Goal: Task Accomplishment & Management: Use online tool/utility

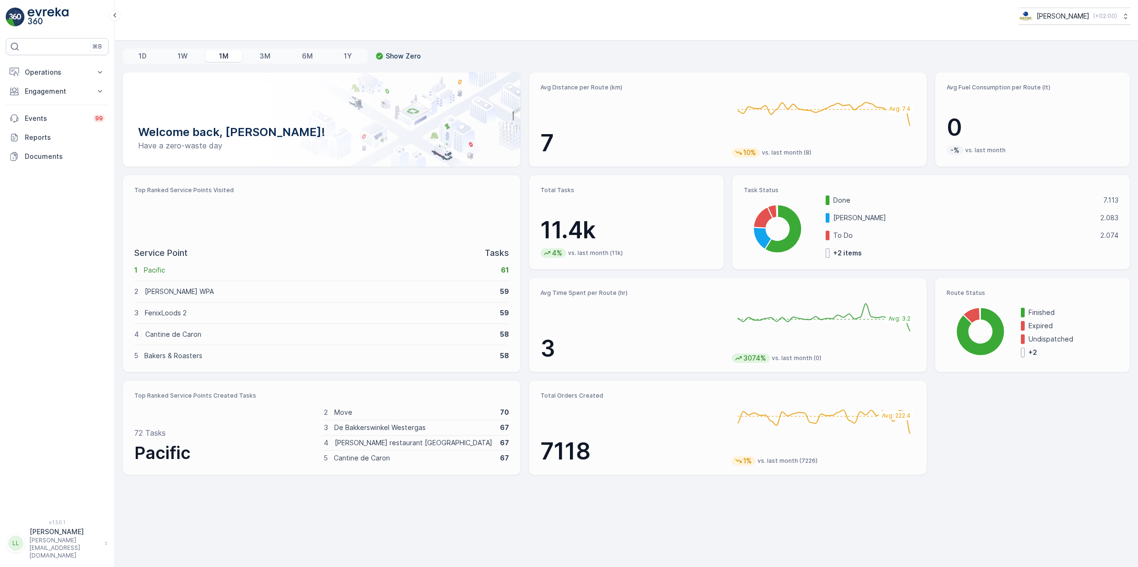
click at [44, 20] on img at bounding box center [48, 17] width 41 height 19
click at [65, 68] on p "Operations" at bounding box center [57, 73] width 65 height 10
click at [49, 117] on p "Routes & Tasks" at bounding box center [48, 115] width 49 height 10
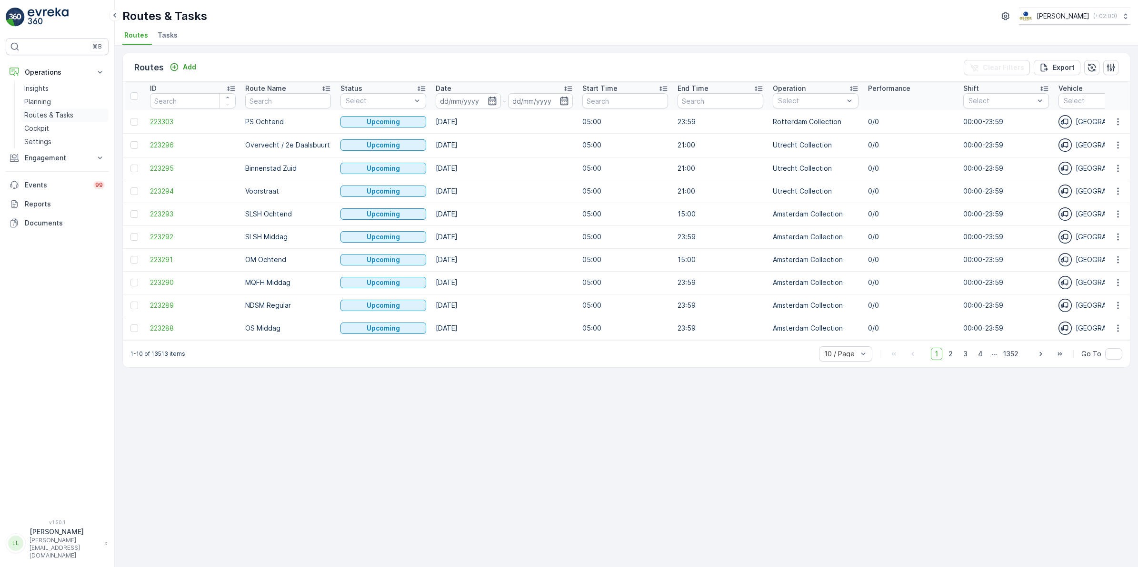
click at [49, 115] on p "Routes & Tasks" at bounding box center [48, 115] width 49 height 10
click at [175, 33] on span "Tasks" at bounding box center [168, 35] width 20 height 10
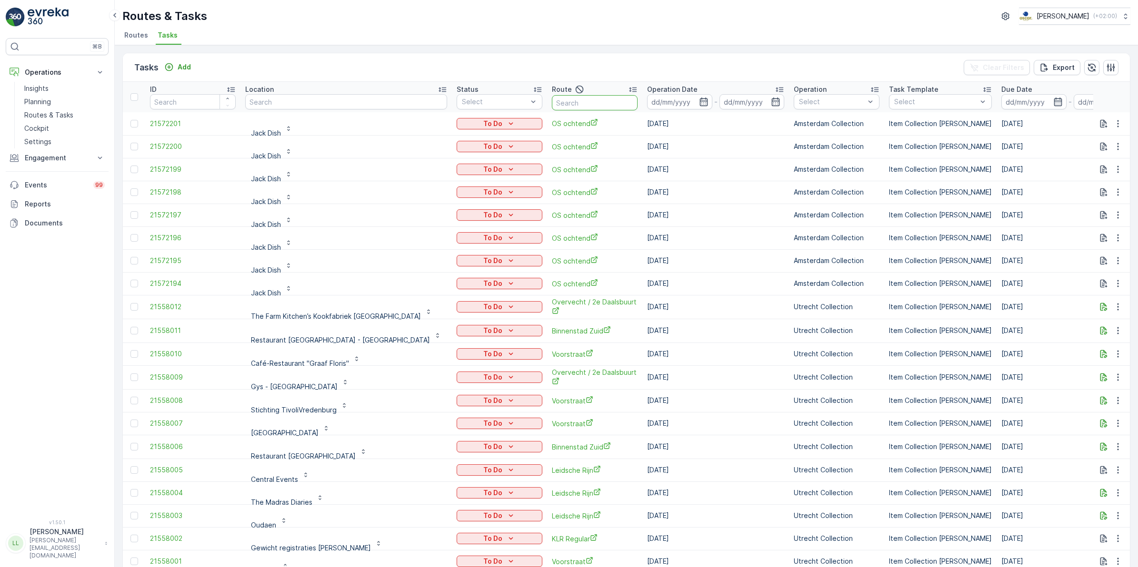
click at [552, 106] on input "text" at bounding box center [595, 102] width 86 height 15
type input "cs"
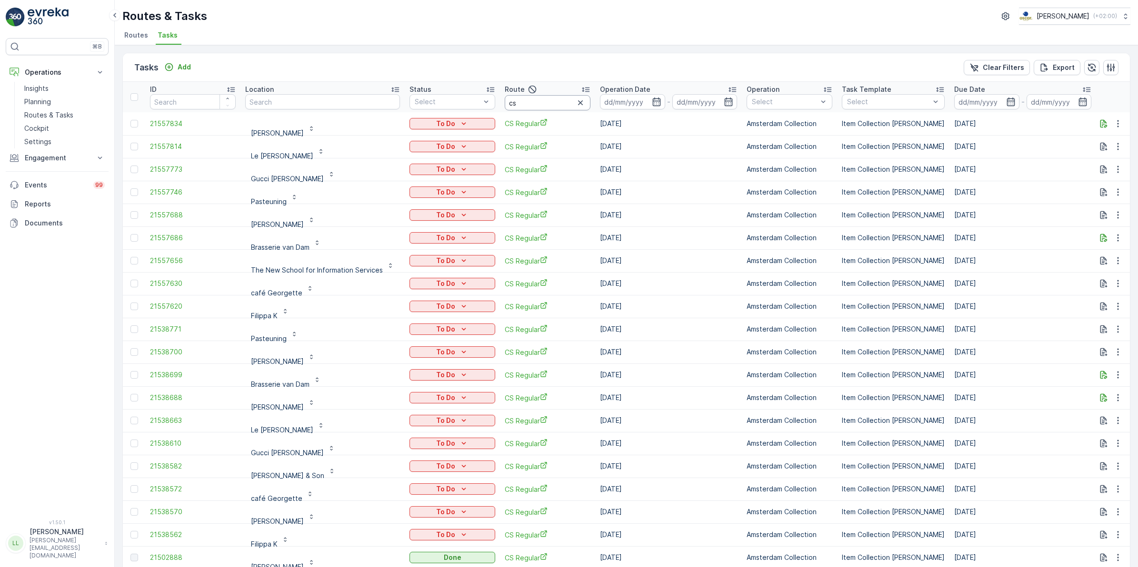
click at [537, 101] on input "cs" at bounding box center [548, 102] width 86 height 15
type input "cs reg"
click at [653, 99] on icon "button" at bounding box center [657, 102] width 10 height 10
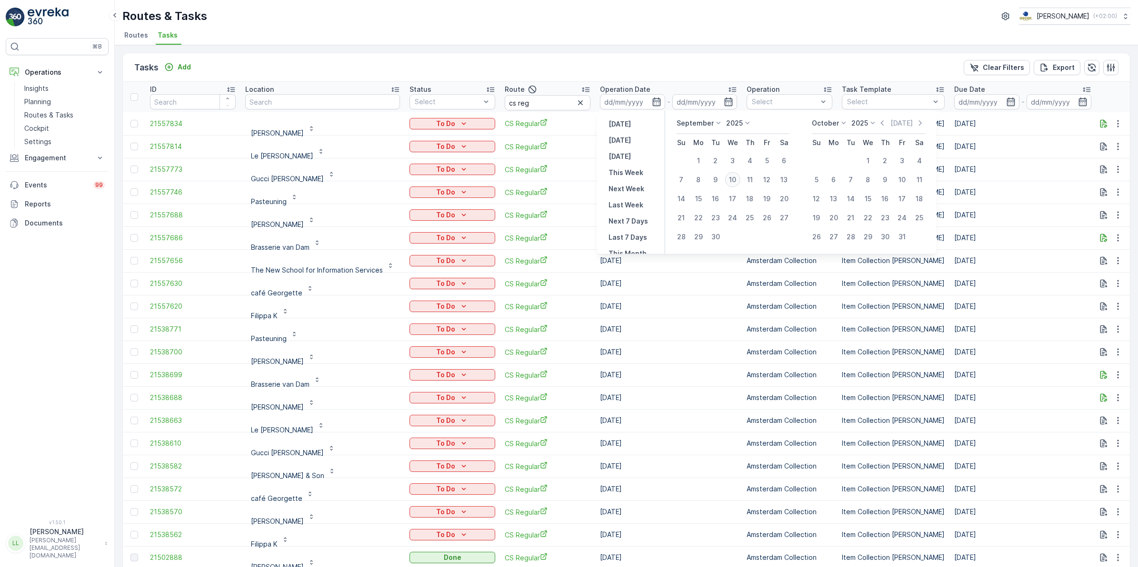
click at [735, 183] on div "10" at bounding box center [732, 179] width 15 height 15
type input "10.09.2025"
click at [735, 183] on div "10" at bounding box center [732, 179] width 15 height 15
type input "10.09.2025"
click at [735, 183] on div "10" at bounding box center [732, 179] width 15 height 15
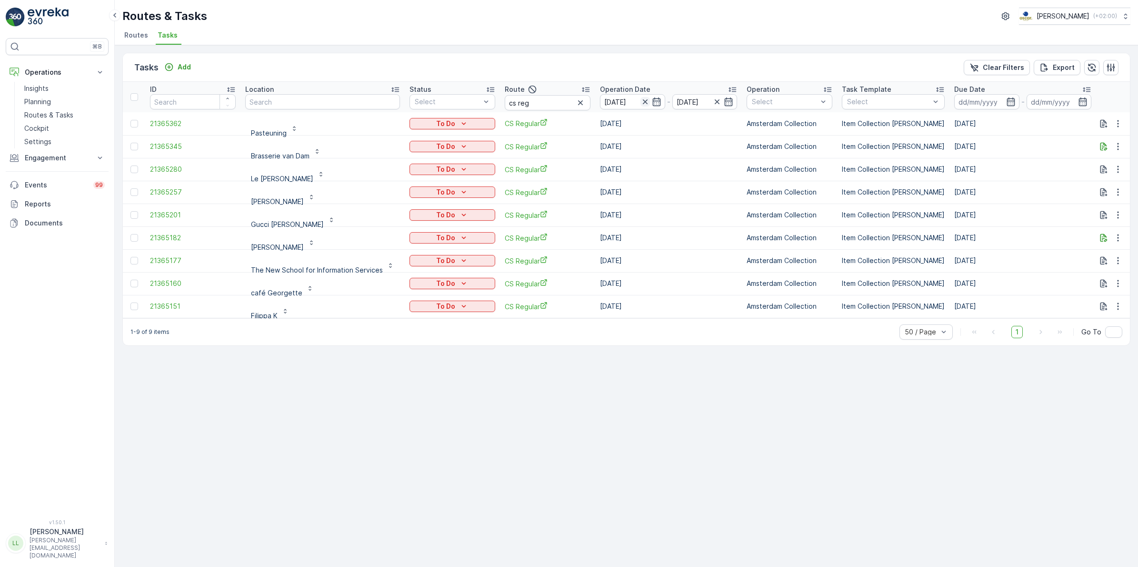
click at [643, 99] on icon "button" at bounding box center [645, 102] width 10 height 10
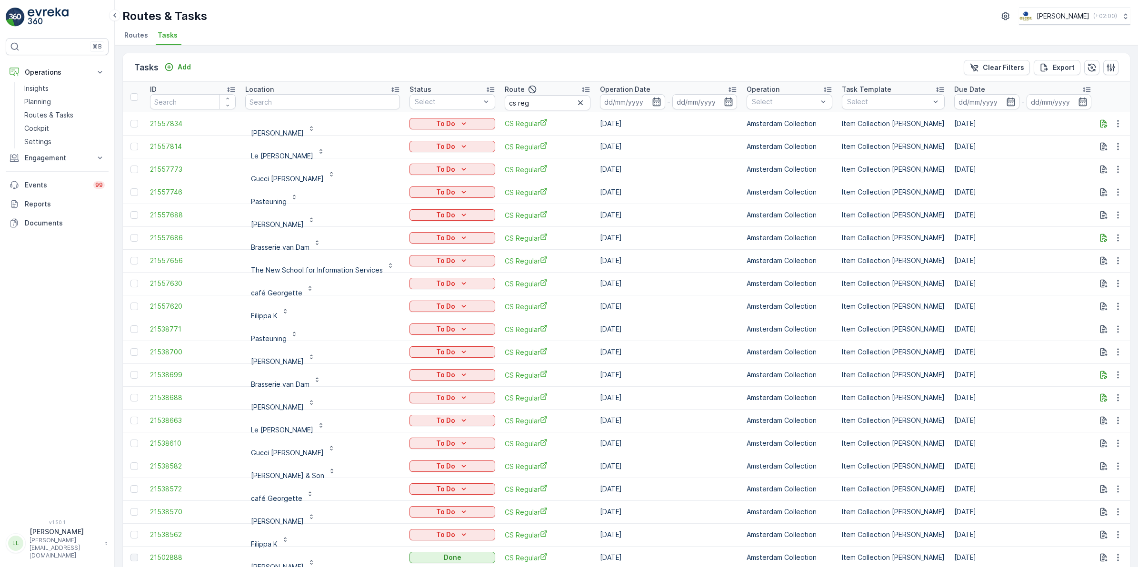
click at [652, 104] on icon "button" at bounding box center [657, 102] width 10 height 10
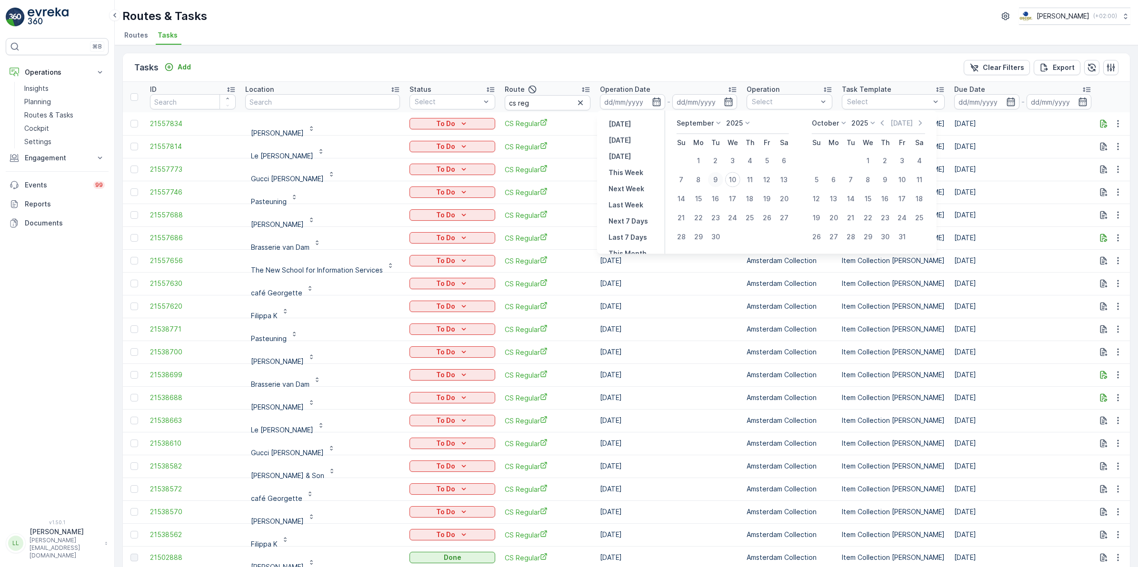
click at [715, 177] on div "9" at bounding box center [715, 179] width 15 height 15
type input "09.09.2025"
click at [715, 177] on div "9" at bounding box center [715, 179] width 15 height 15
type input "09.09.2025"
click at [715, 177] on div "9" at bounding box center [715, 179] width 15 height 15
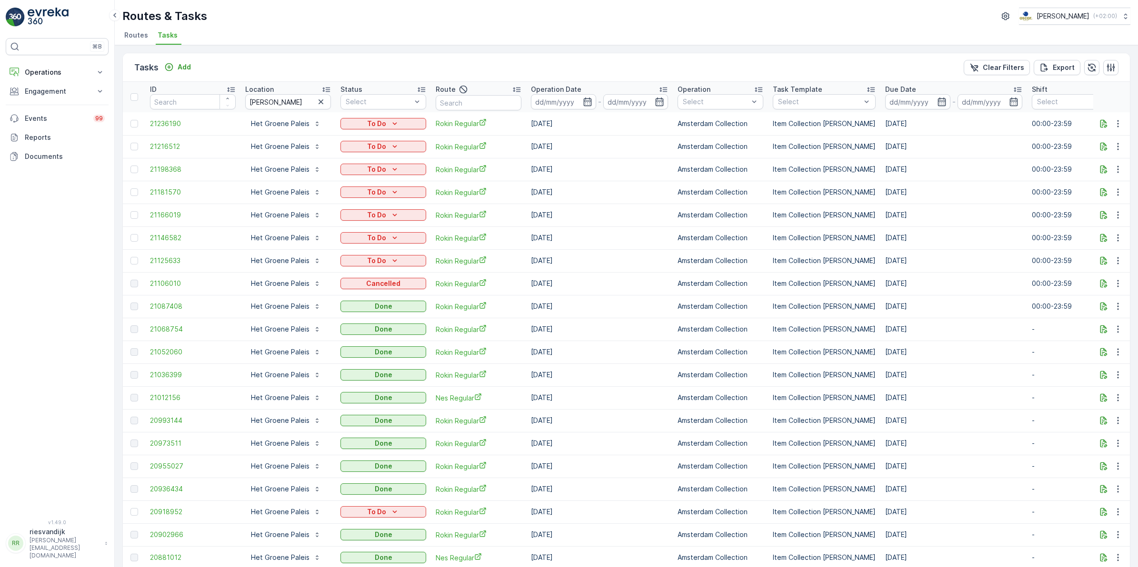
click at [316, 105] on icon "button" at bounding box center [321, 102] width 10 height 10
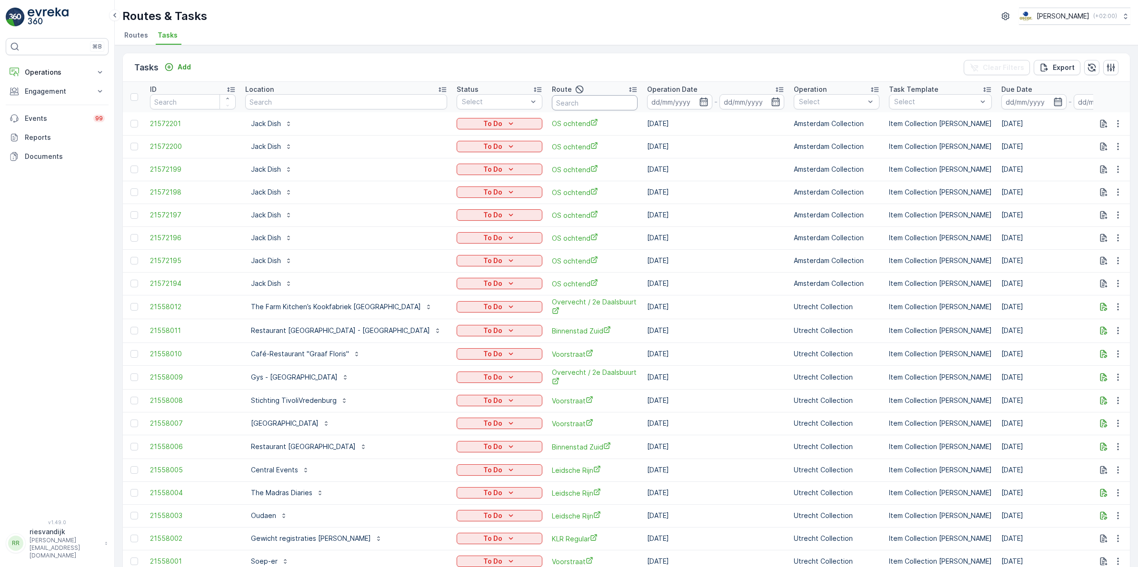
click at [552, 102] on input "text" at bounding box center [595, 102] width 86 height 15
type input "bh"
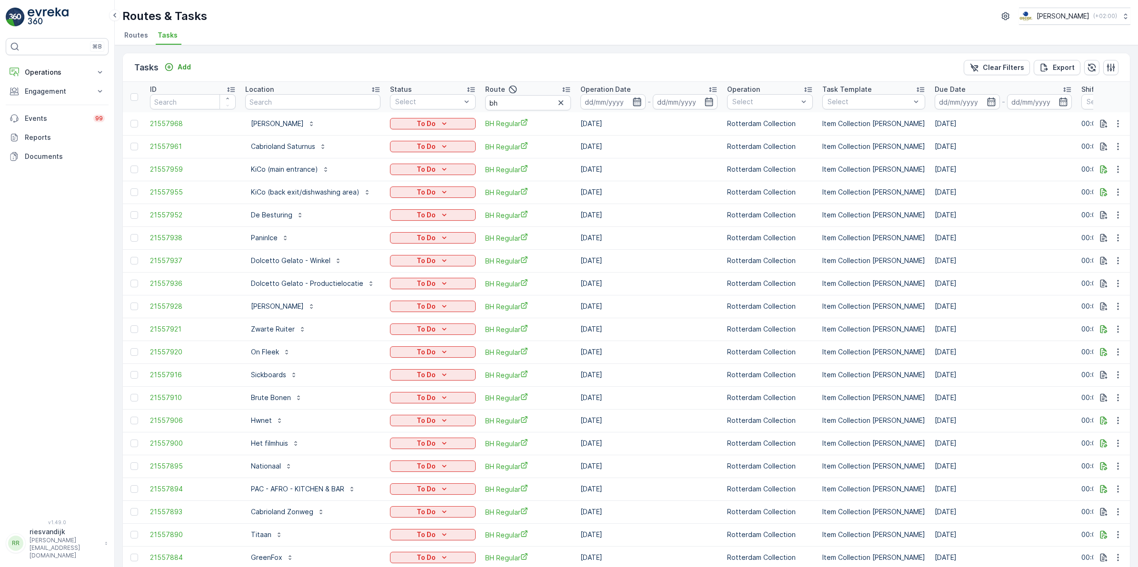
click at [633, 101] on icon "button" at bounding box center [637, 102] width 10 height 10
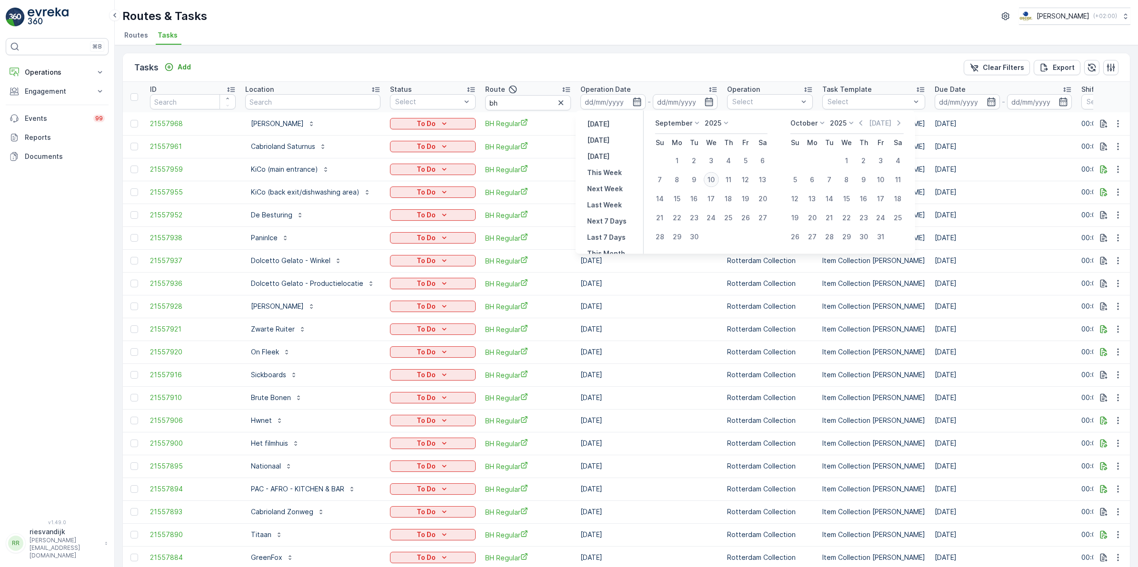
click at [714, 184] on div "10" at bounding box center [711, 179] width 15 height 15
type input "10.09.2025"
click at [714, 184] on div "10" at bounding box center [711, 179] width 15 height 15
type input "10.09.2025"
click at [714, 184] on div "10" at bounding box center [711, 179] width 15 height 15
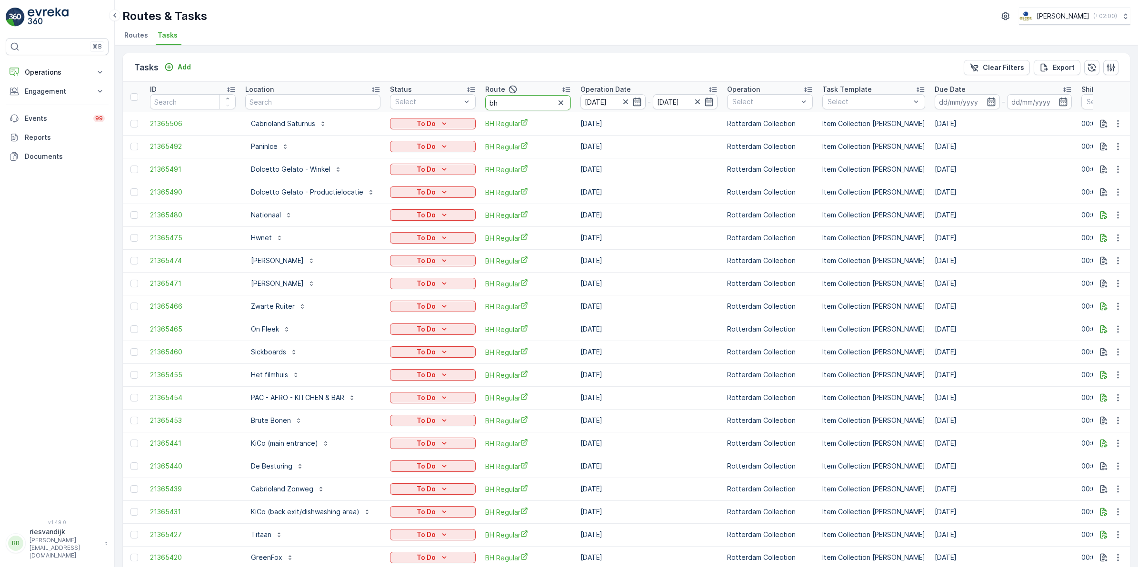
drag, startPoint x: 492, startPoint y: 103, endPoint x: 463, endPoint y: 112, distance: 30.4
click at [460, 112] on table "ID Location Status Select Route bh Operation Date 10.09.2025 - 10.09.2025 Opera…" at bounding box center [882, 394] width 1518 height 625
type input "cs"
